Goal: Information Seeking & Learning: Learn about a topic

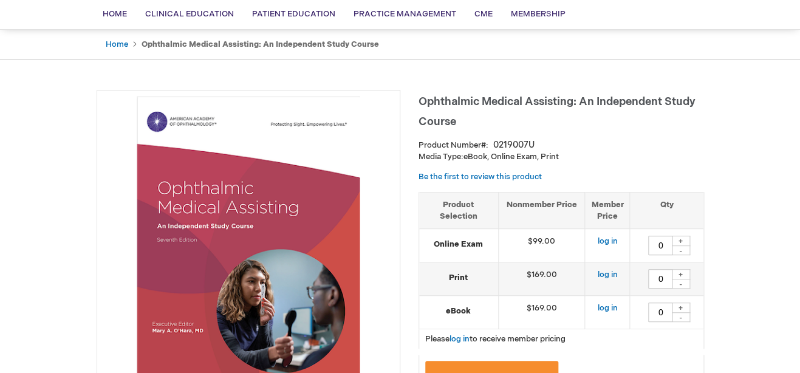
scroll to position [61, 0]
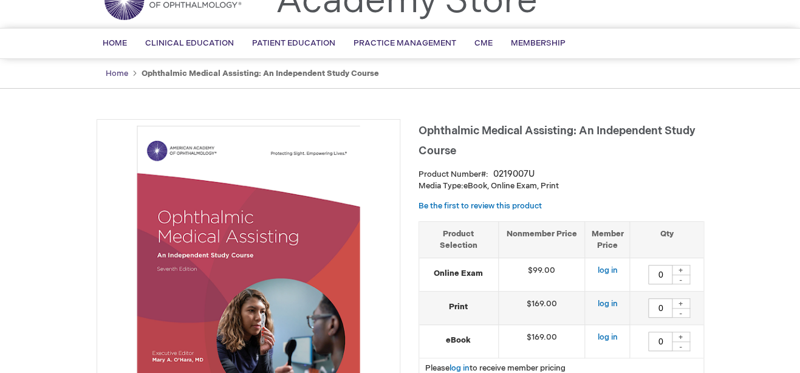
click at [112, 69] on link "Home" at bounding box center [117, 74] width 22 height 10
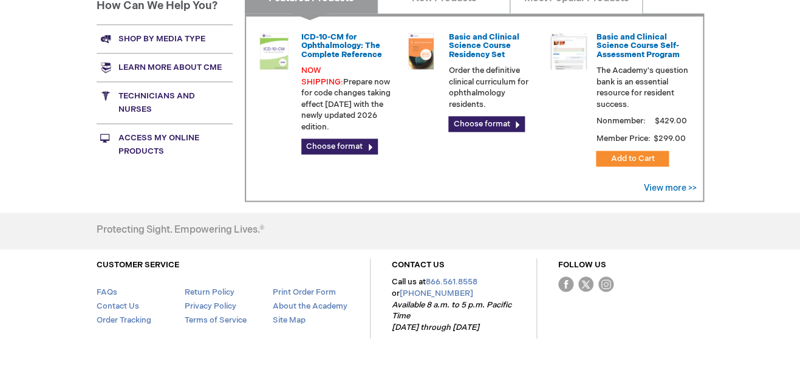
scroll to position [547, 0]
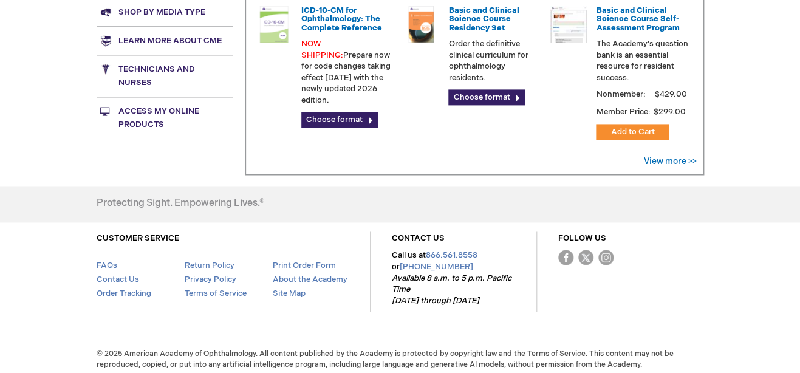
click at [126, 67] on link "Technicians and nurses" at bounding box center [165, 76] width 136 height 42
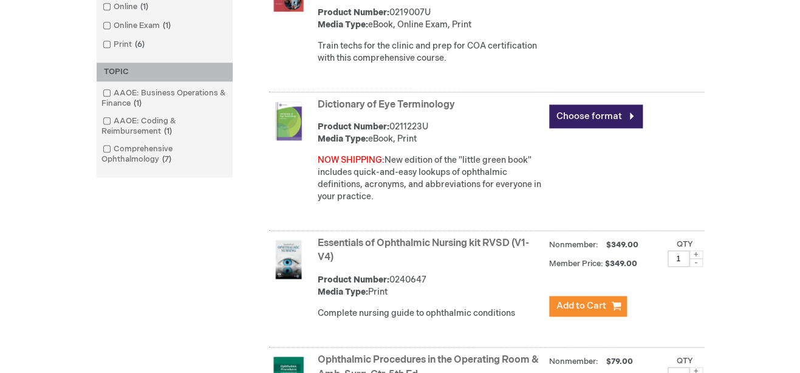
scroll to position [425, 0]
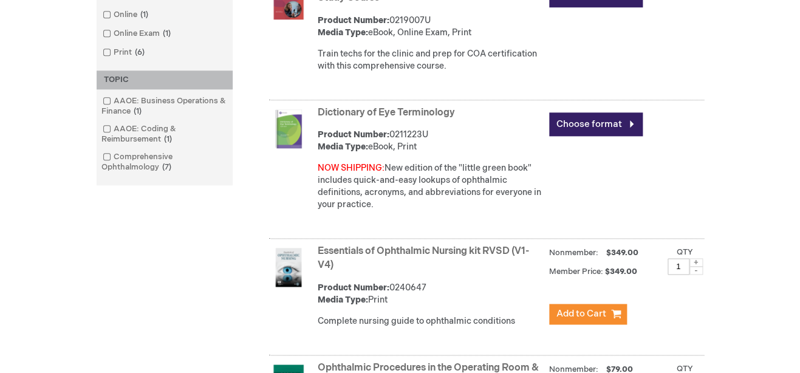
click at [361, 116] on link "Dictionary of Eye Terminology" at bounding box center [386, 113] width 137 height 12
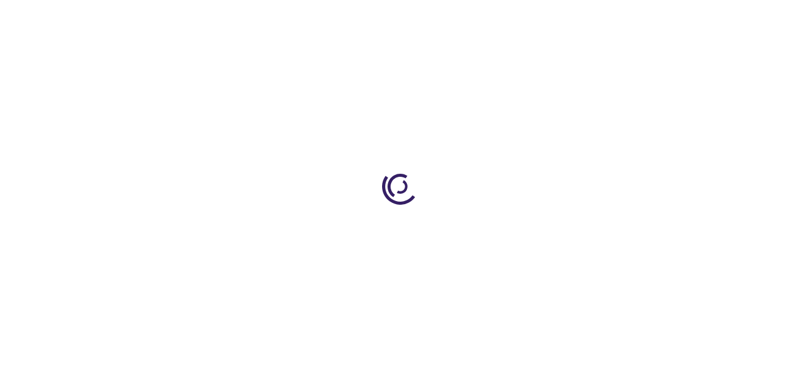
type input "0"
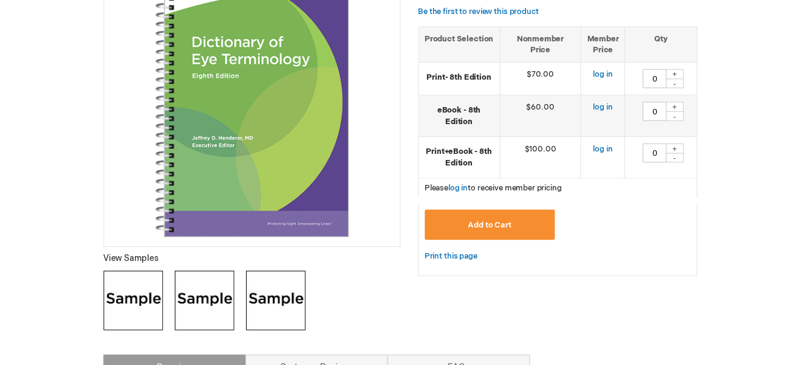
scroll to position [243, 0]
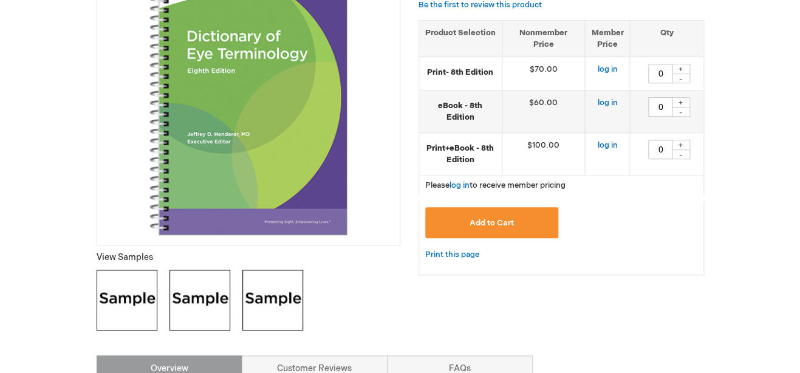
click at [122, 290] on img at bounding box center [127, 300] width 61 height 61
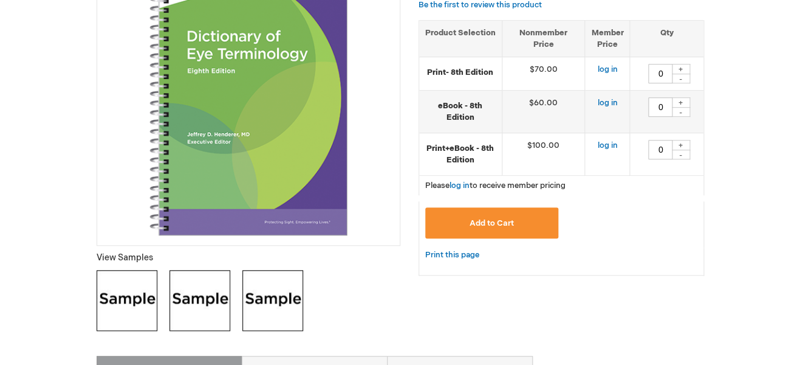
click at [203, 276] on img at bounding box center [199, 300] width 61 height 61
click at [285, 291] on img at bounding box center [272, 300] width 61 height 61
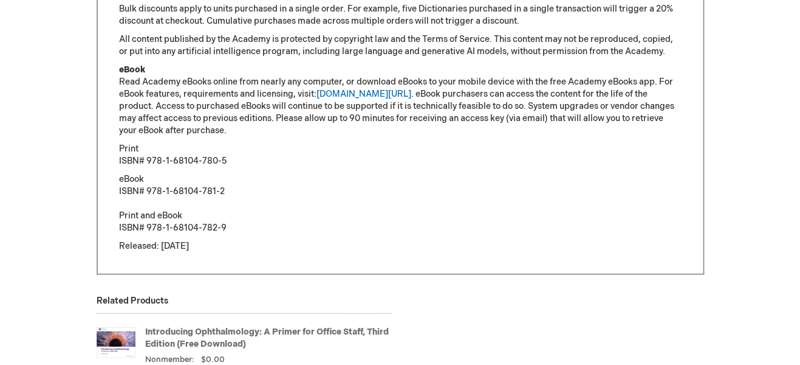
scroll to position [972, 0]
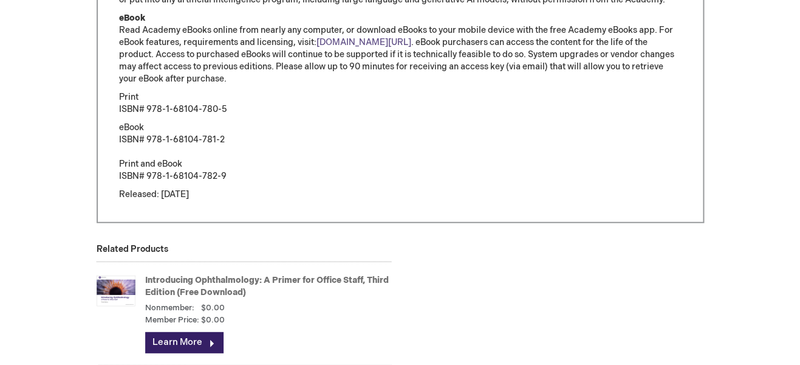
click at [324, 43] on link "aao.org/ebooks" at bounding box center [364, 42] width 95 height 10
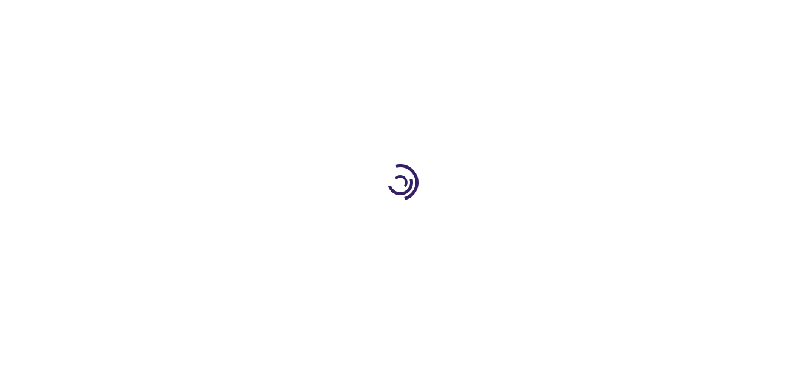
type input "0"
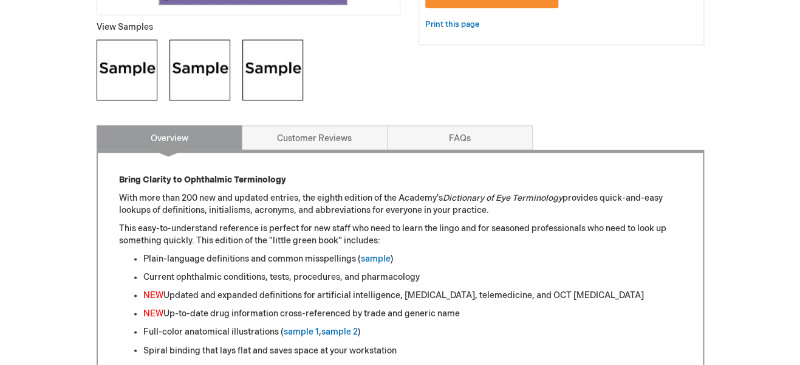
scroll to position [485, 0]
